Goal: Check status: Check status

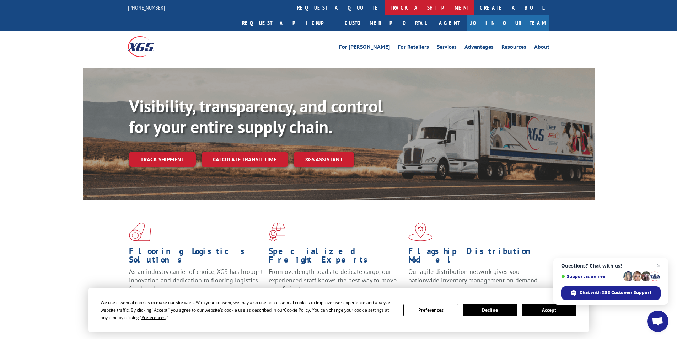
click at [385, 10] on link "track a shipment" at bounding box center [429, 7] width 89 height 15
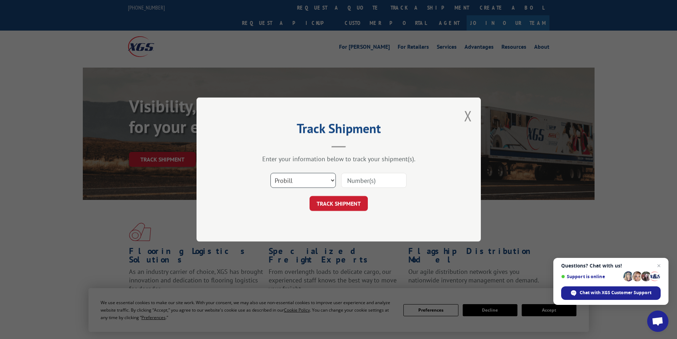
click at [330, 181] on select "Select category... Probill BOL PO" at bounding box center [303, 180] width 65 height 15
select select "bol"
click at [271, 173] on select "Select category... Probill BOL PO" at bounding box center [303, 180] width 65 height 15
click at [372, 182] on input at bounding box center [373, 180] width 65 height 15
paste input "1047661828"
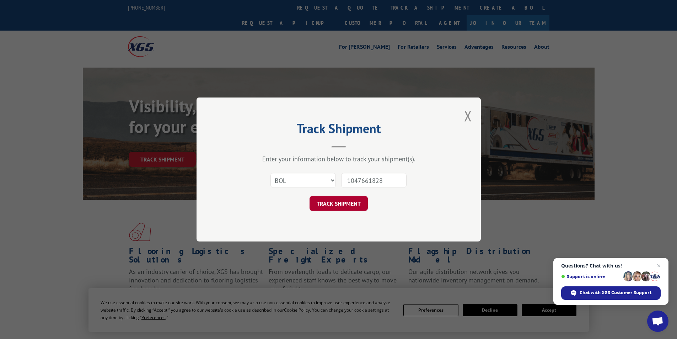
type input "1047661828"
click at [351, 203] on button "TRACK SHIPMENT" at bounding box center [339, 203] width 58 height 15
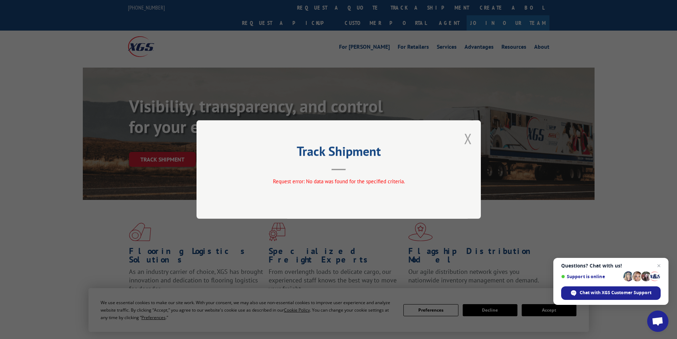
click at [467, 137] on button "Close modal" at bounding box center [468, 138] width 8 height 19
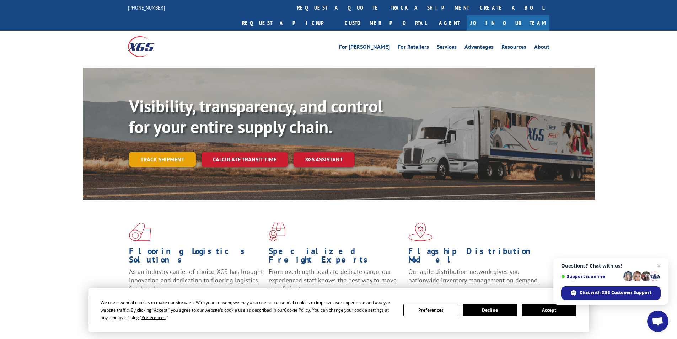
click at [160, 152] on link "Track shipment" at bounding box center [162, 159] width 67 height 15
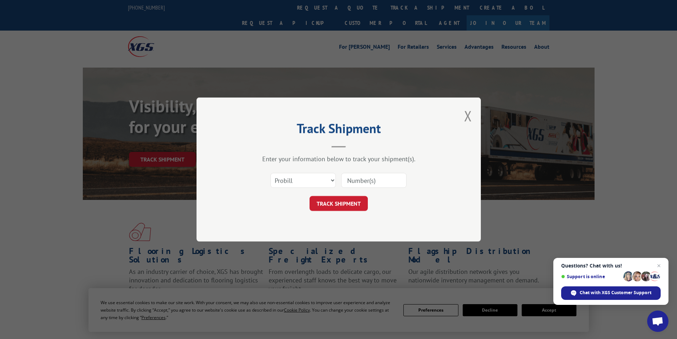
click at [336, 181] on div "Select category... Probill BOL PO" at bounding box center [338, 180] width 213 height 23
click at [334, 180] on select "Select category... Probill BOL PO" at bounding box center [303, 180] width 65 height 15
select select "po"
click at [271, 173] on select "Select category... Probill BOL PO" at bounding box center [303, 180] width 65 height 15
click at [355, 182] on input at bounding box center [373, 180] width 65 height 15
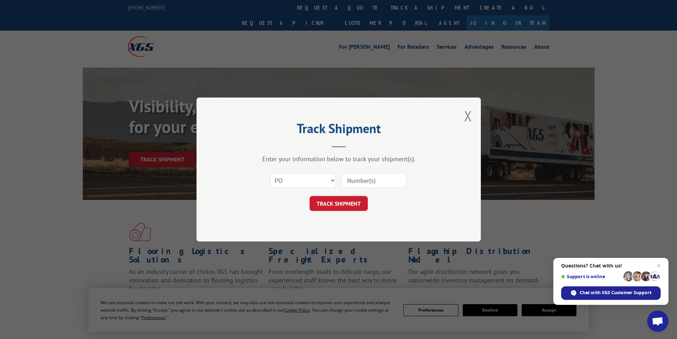
paste input "1047661828"
type input "1047661828"
click at [365, 201] on button "TRACK SHIPMENT" at bounding box center [339, 203] width 58 height 15
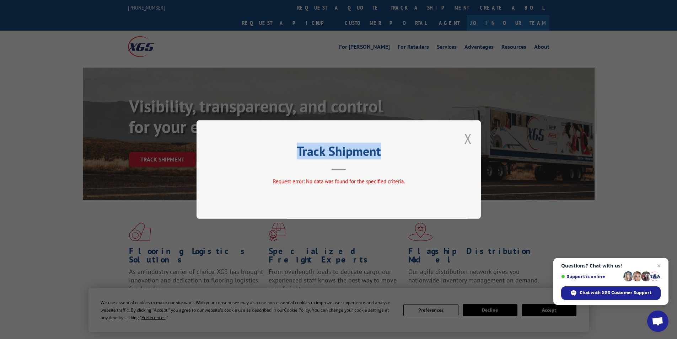
click at [467, 141] on div "Track Shipment Request error: No data was found for the specified criteria." at bounding box center [339, 169] width 285 height 99
click at [467, 141] on button "Close modal" at bounding box center [468, 138] width 8 height 19
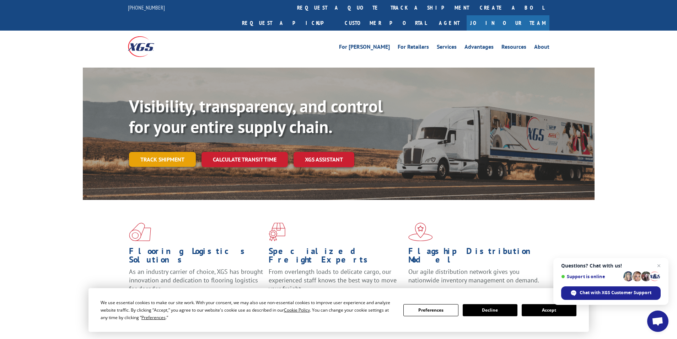
click at [171, 152] on link "Track shipment" at bounding box center [162, 159] width 67 height 15
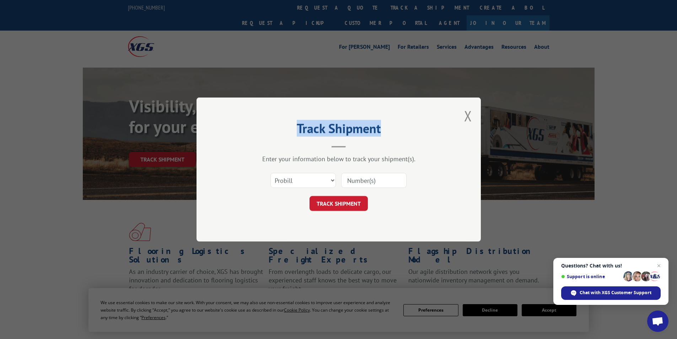
click at [352, 181] on input at bounding box center [373, 180] width 65 height 15
paste input "1047661828"
type input "1047661828"
click at [344, 208] on button "TRACK SHIPMENT" at bounding box center [339, 203] width 58 height 15
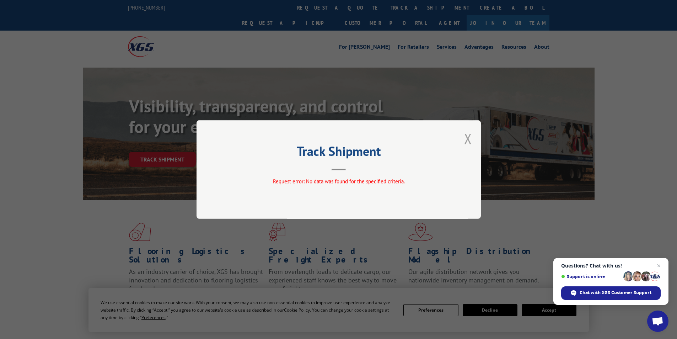
click at [470, 138] on button "Close modal" at bounding box center [468, 138] width 8 height 19
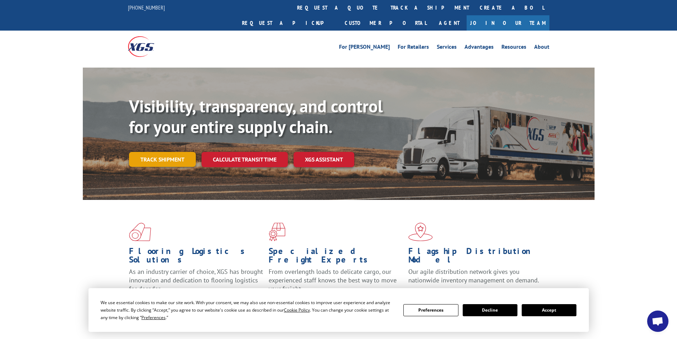
click at [172, 152] on link "Track shipment" at bounding box center [162, 159] width 67 height 15
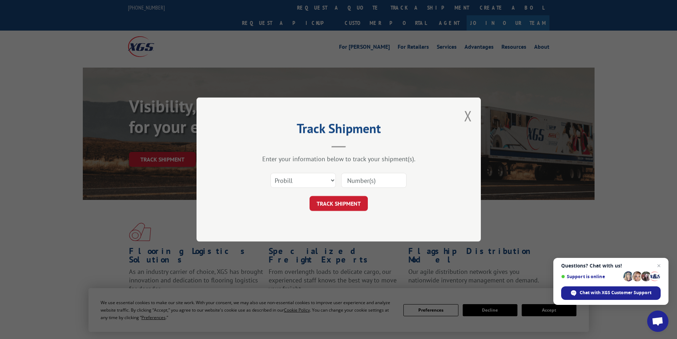
click at [362, 174] on input at bounding box center [373, 180] width 65 height 15
paste input "2860195"
type input "2860195"
click at [350, 206] on button "TRACK SHIPMENT" at bounding box center [339, 203] width 58 height 15
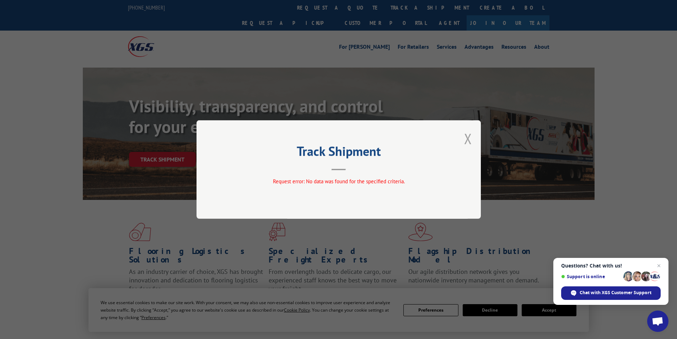
click at [471, 140] on button "Close modal" at bounding box center [468, 138] width 8 height 19
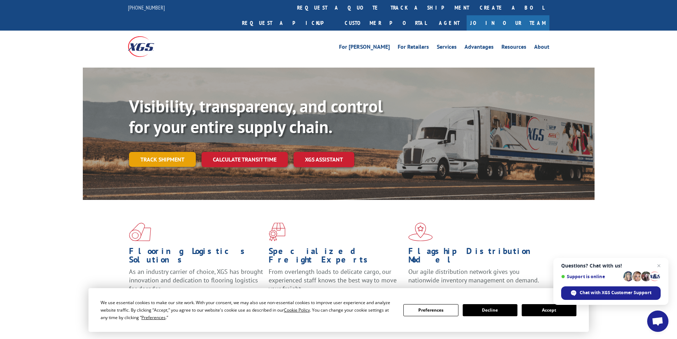
click at [143, 152] on link "Track shipment" at bounding box center [162, 159] width 67 height 15
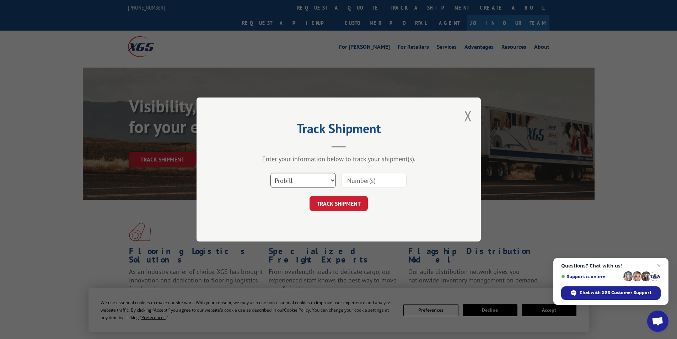
click at [323, 187] on select "Select category... Probill BOL PO" at bounding box center [303, 180] width 65 height 15
click at [271, 173] on select "Select category... Probill BOL PO" at bounding box center [303, 180] width 65 height 15
click at [330, 181] on select "Select category... Probill BOL PO" at bounding box center [303, 180] width 65 height 15
select select "po"
click at [271, 173] on select "Select category... Probill BOL PO" at bounding box center [303, 180] width 65 height 15
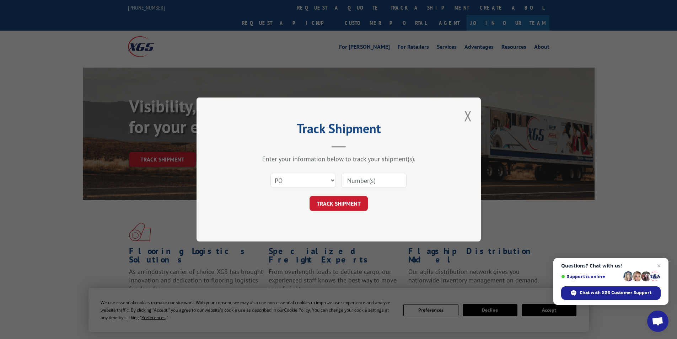
click at [374, 181] on input at bounding box center [373, 180] width 65 height 15
paste input "2860195"
type input "2860195"
click at [351, 207] on button "TRACK SHIPMENT" at bounding box center [339, 203] width 58 height 15
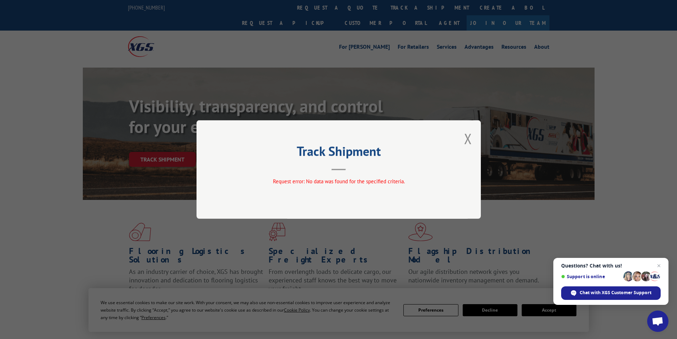
click at [463, 145] on div "Track Shipment Request error: No data was found for the specified criteria." at bounding box center [339, 169] width 285 height 99
click at [466, 142] on button "Close modal" at bounding box center [468, 138] width 8 height 19
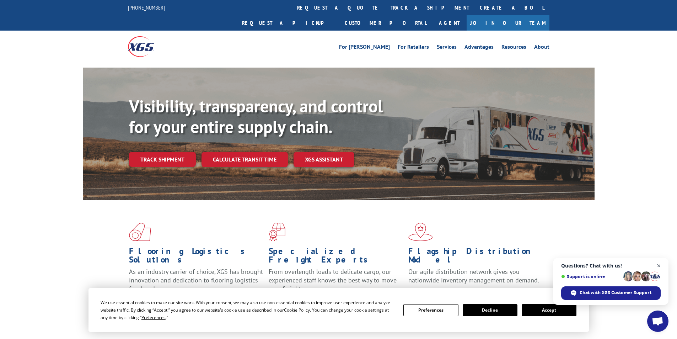
click at [659, 264] on span "Close chat" at bounding box center [659, 265] width 9 height 9
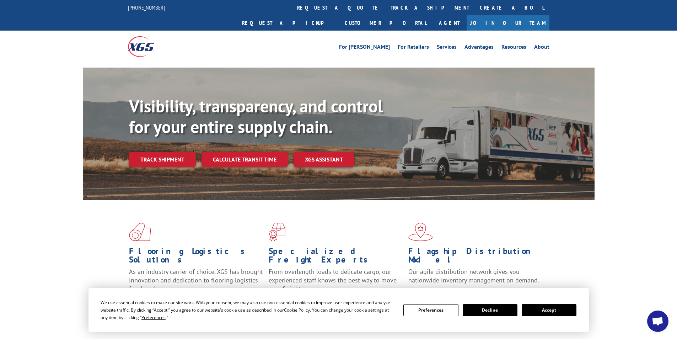
click at [498, 309] on button "Decline" at bounding box center [490, 310] width 55 height 12
